Goal: Navigation & Orientation: Find specific page/section

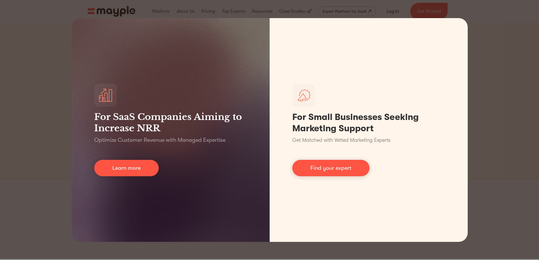
click at [505, 71] on div "For SaaS Companies Aiming to Increase NRR Optimize Customer Revenue with Manage…" at bounding box center [269, 130] width 539 height 260
click at [505, 31] on div "For SaaS Companies Aiming to Increase NRR Optimize Customer Revenue with Manage…" at bounding box center [269, 130] width 539 height 260
click at [515, 7] on div "For SaaS Companies Aiming to Increase NRR Optimize Customer Revenue with Manage…" at bounding box center [269, 130] width 539 height 260
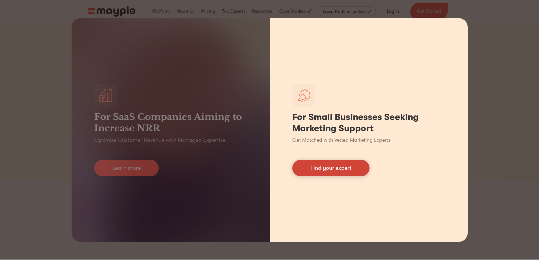
click at [337, 167] on link "Find your expert" at bounding box center [330, 168] width 77 height 16
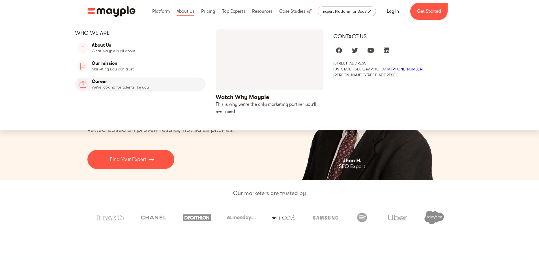
click at [145, 82] on link "Career" at bounding box center [140, 85] width 131 height 14
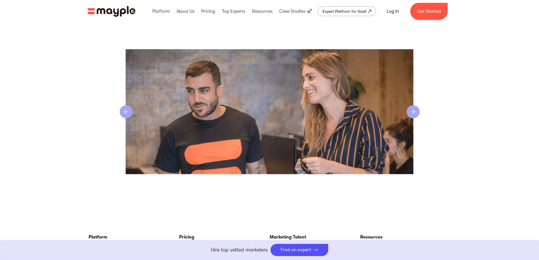
scroll to position [1189, 0]
